Goal: Task Accomplishment & Management: Complete application form

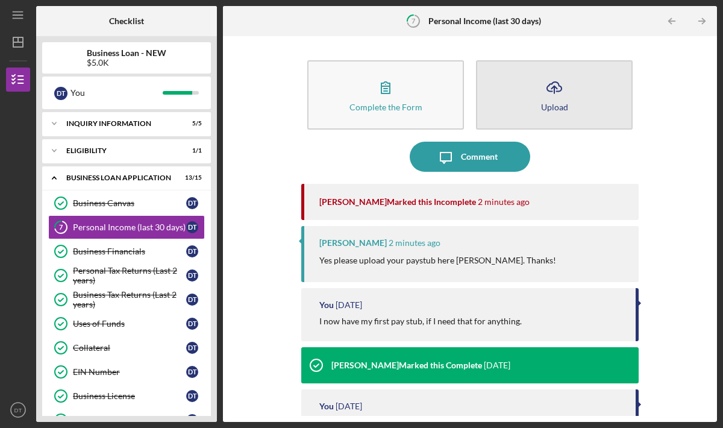
click at [522, 101] on button "Icon/Upload Upload" at bounding box center [554, 94] width 157 height 69
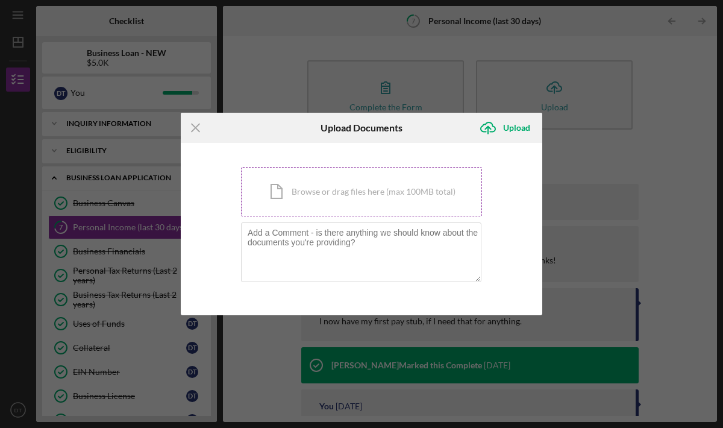
click at [391, 192] on div "Icon/Document Browse or drag files here (max 100MB total) Tap to choose files o…" at bounding box center [361, 191] width 241 height 49
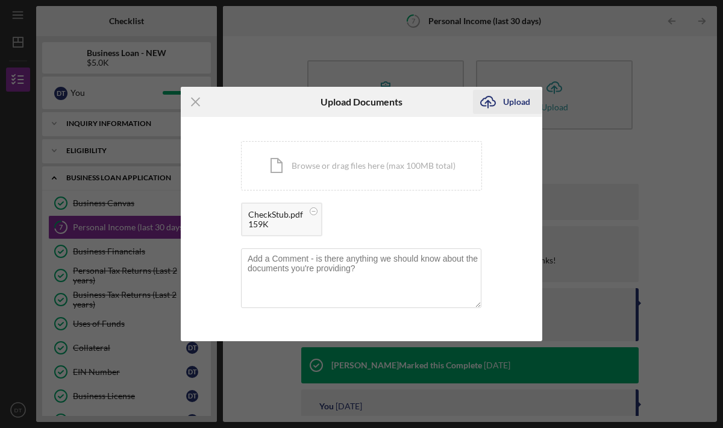
click at [507, 104] on div "Upload" at bounding box center [516, 102] width 27 height 24
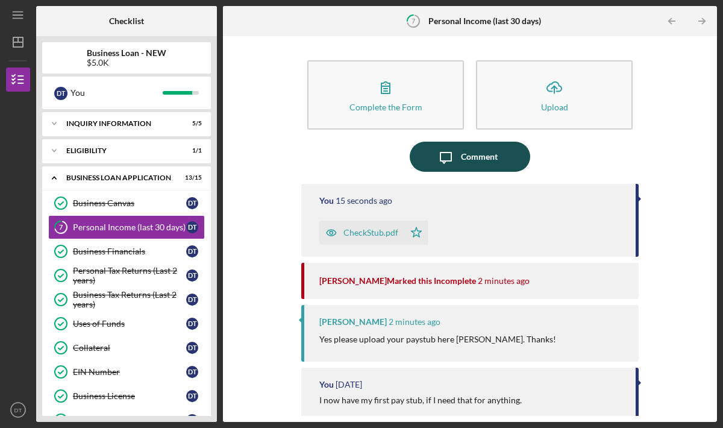
click at [462, 154] on div "Comment" at bounding box center [479, 157] width 37 height 30
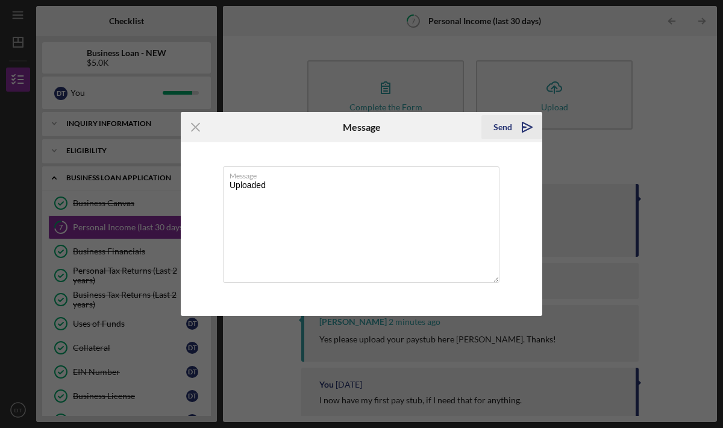
type textarea "Uploaded"
click at [517, 126] on icon "Icon/icon-invite-send" at bounding box center [527, 127] width 30 height 30
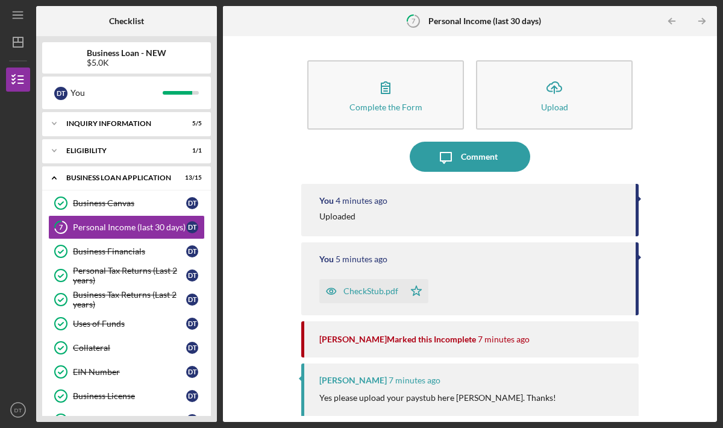
click at [338, 292] on icon "button" at bounding box center [331, 291] width 24 height 24
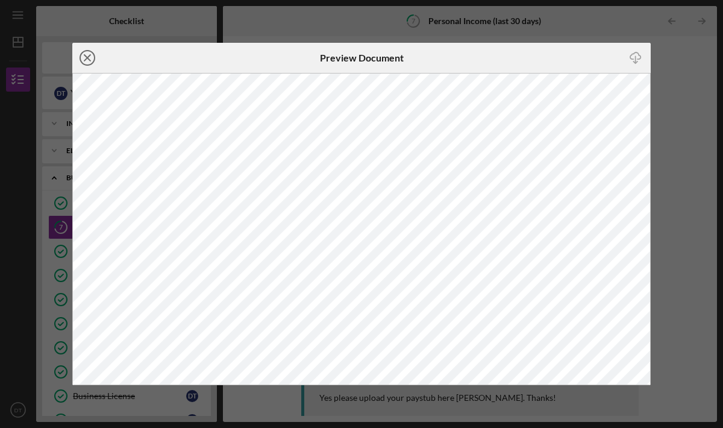
click at [84, 57] on icon "Icon/Close" at bounding box center [87, 58] width 30 height 30
